Goal: Task Accomplishment & Management: Use online tool/utility

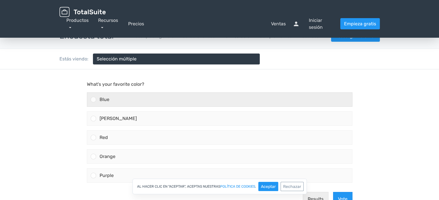
click at [95, 99] on div at bounding box center [93, 99] width 5 height 5
click at [93, 100] on input "Blue" at bounding box center [93, 100] width 0 height 0
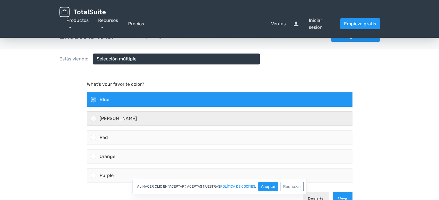
click at [93, 118] on div at bounding box center [93, 118] width 5 height 5
click at [93, 119] on input "Green" at bounding box center [93, 119] width 0 height 0
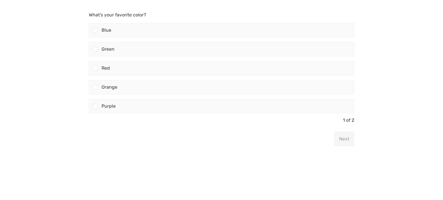
click at [410, 60] on body "What's your favorite color? Blue Green Red" at bounding box center [221, 100] width 443 height 200
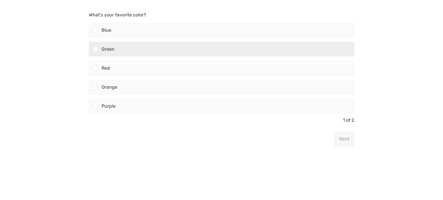
click at [96, 49] on div at bounding box center [95, 48] width 5 height 5
click at [95, 49] on input "Green" at bounding box center [95, 49] width 0 height 0
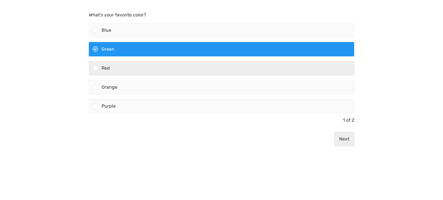
click at [96, 66] on div at bounding box center [95, 67] width 5 height 5
click at [95, 68] on input "Red" at bounding box center [95, 68] width 0 height 0
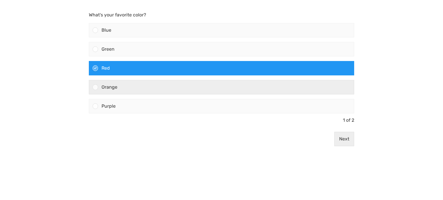
click at [97, 87] on div at bounding box center [95, 87] width 5 height 5
click at [95, 87] on input "Orange" at bounding box center [95, 87] width 0 height 0
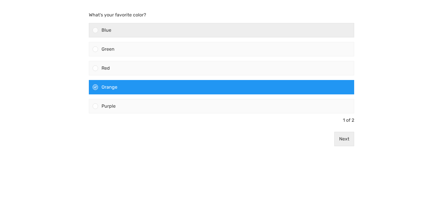
click at [93, 29] on div at bounding box center [95, 29] width 5 height 5
click at [95, 30] on input "Blue" at bounding box center [95, 30] width 0 height 0
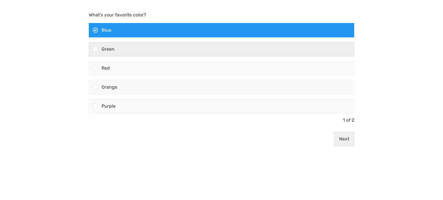
click at [95, 50] on div at bounding box center [95, 48] width 5 height 5
click at [95, 49] on input "Green" at bounding box center [95, 49] width 0 height 0
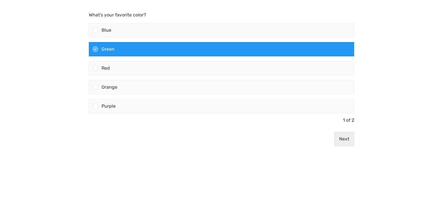
click at [392, 40] on body "What's your favorite color? Blue Green Red" at bounding box center [221, 100] width 443 height 200
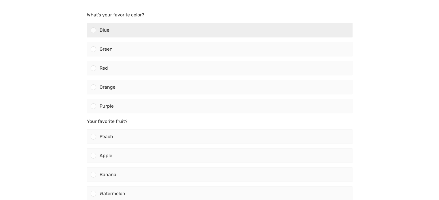
click at [94, 31] on div at bounding box center [93, 29] width 5 height 5
click at [93, 30] on input "Blue" at bounding box center [93, 30] width 0 height 0
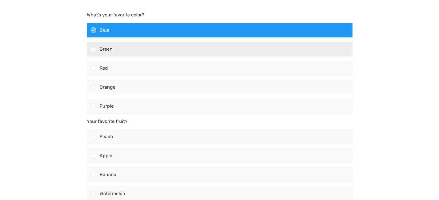
click at [93, 47] on div at bounding box center [93, 48] width 5 height 5
click at [93, 49] on input "Green" at bounding box center [93, 49] width 0 height 0
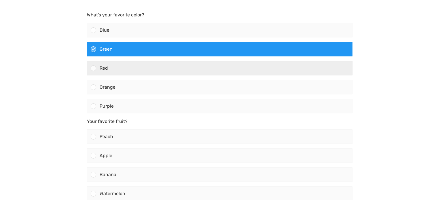
click at [92, 68] on div at bounding box center [93, 67] width 5 height 5
click at [93, 68] on input "Red" at bounding box center [93, 68] width 0 height 0
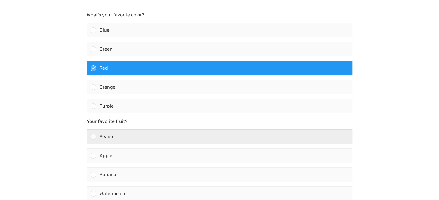
click at [95, 137] on div at bounding box center [93, 136] width 5 height 5
click at [93, 137] on input "Peach" at bounding box center [93, 137] width 0 height 0
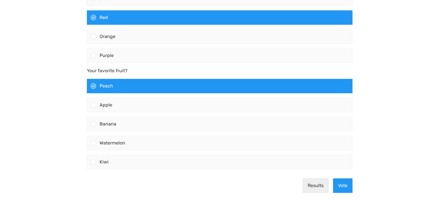
scroll to position [58, 0]
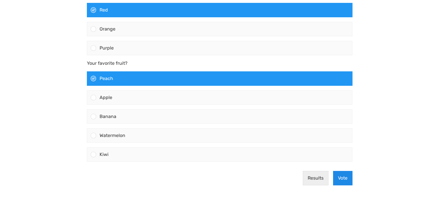
click at [339, 179] on button "Vote" at bounding box center [342, 178] width 19 height 14
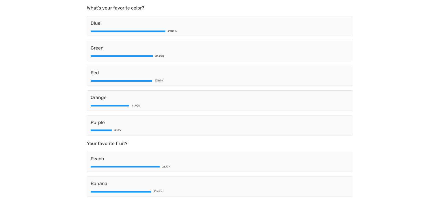
scroll to position [0, 0]
